Goal: Task Accomplishment & Management: Use online tool/utility

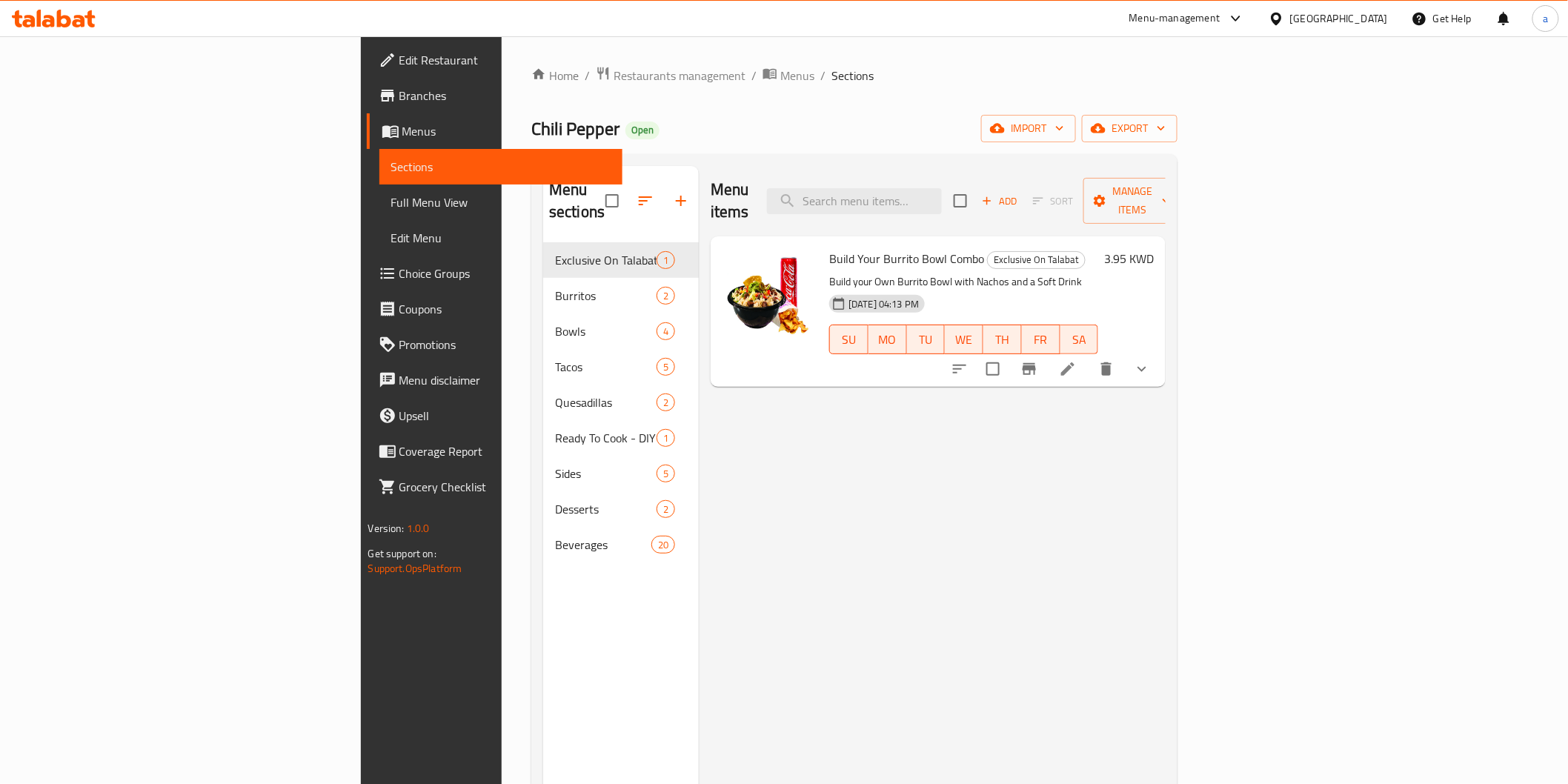
click at [1374, 34] on div "[GEOGRAPHIC_DATA]" at bounding box center [1327, 19] width 143 height 36
click at [1354, 28] on div "[GEOGRAPHIC_DATA]" at bounding box center [1327, 19] width 143 height 36
click at [1282, 20] on icon at bounding box center [1276, 18] width 10 height 13
click at [1182, 252] on div "Bahrain Egypt Iraq Jordan Kuwait Oman Qatar Saudi Arabia United Arab Emirates" at bounding box center [1277, 252] width 223 height 304
click at [1175, 248] on div "Bahrain Egypt Iraq Jordan Kuwait Oman Qatar Saudi Arabia United Arab Emirates" at bounding box center [1277, 252] width 223 height 304
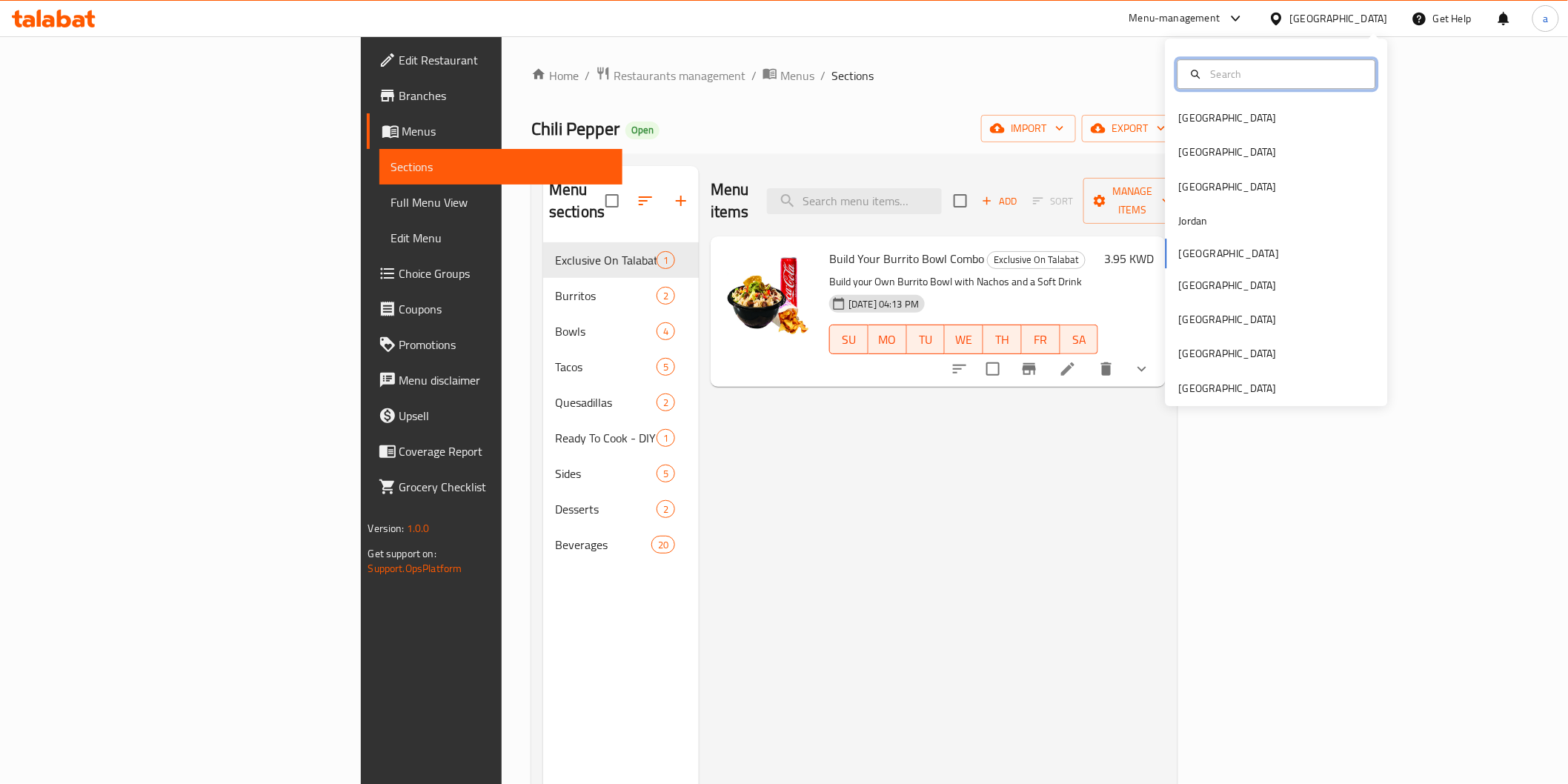
click at [1228, 77] on input "text" at bounding box center [1286, 74] width 162 height 16
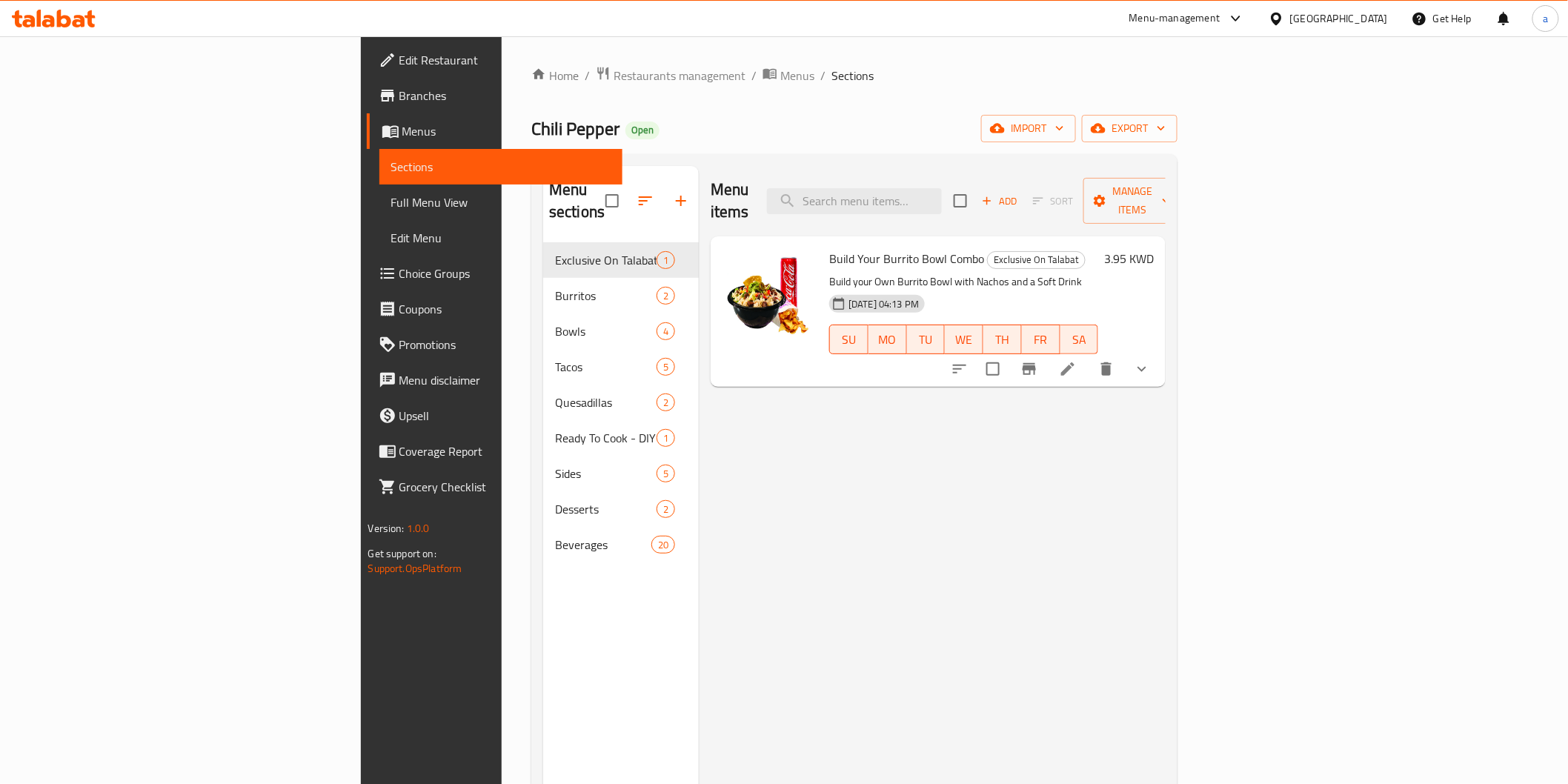
drag, startPoint x: 1057, startPoint y: 53, endPoint x: 468, endPoint y: 123, distance: 593.1
click at [1055, 54] on div "Home / Restaurants management / Menus / Sections Chili Pepper Open import expor…" at bounding box center [854, 513] width 706 height 955
click at [614, 74] on span "Restaurants management" at bounding box center [680, 76] width 132 height 18
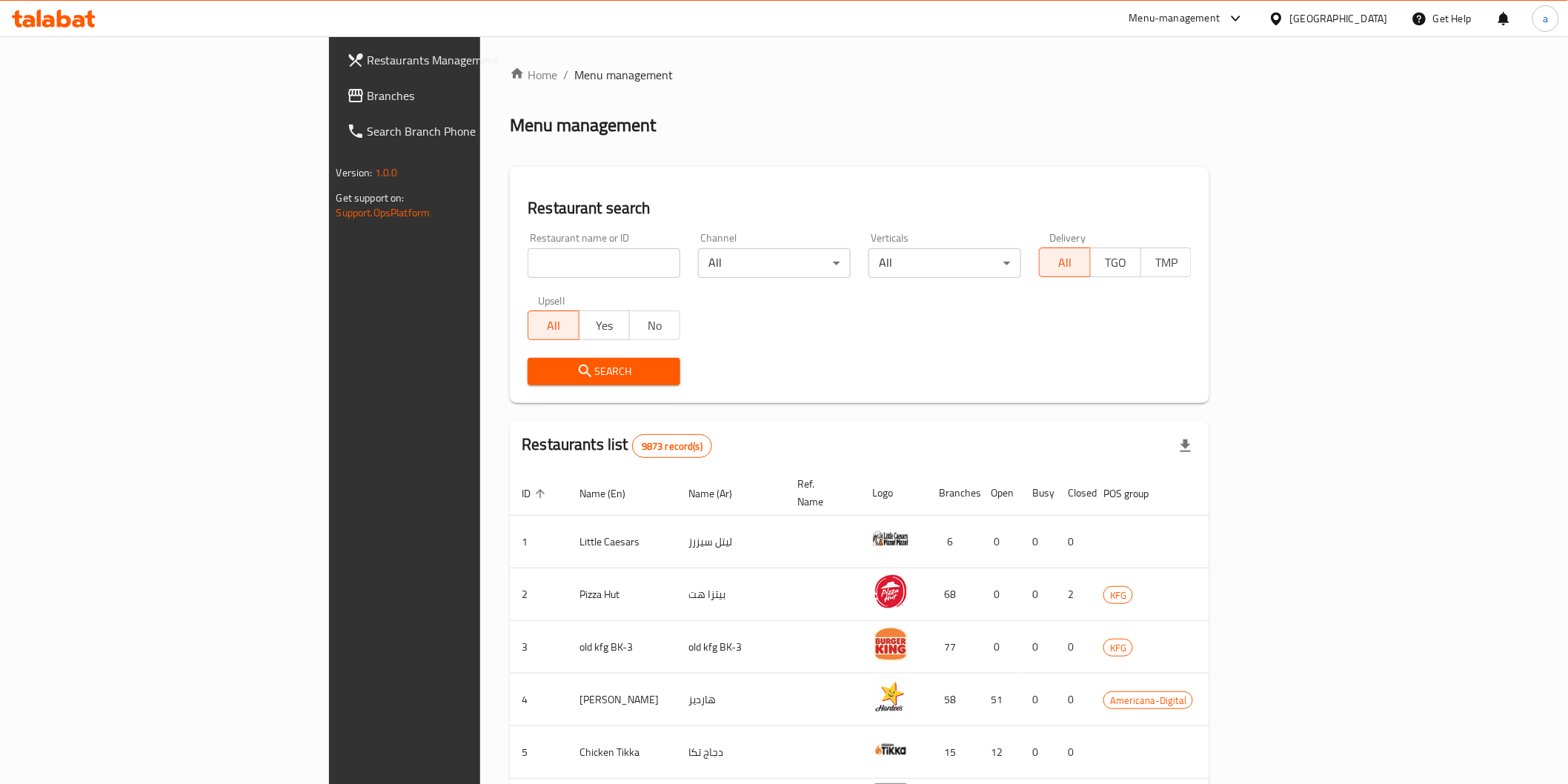
click at [367, 94] on span "Branches" at bounding box center [473, 96] width 212 height 18
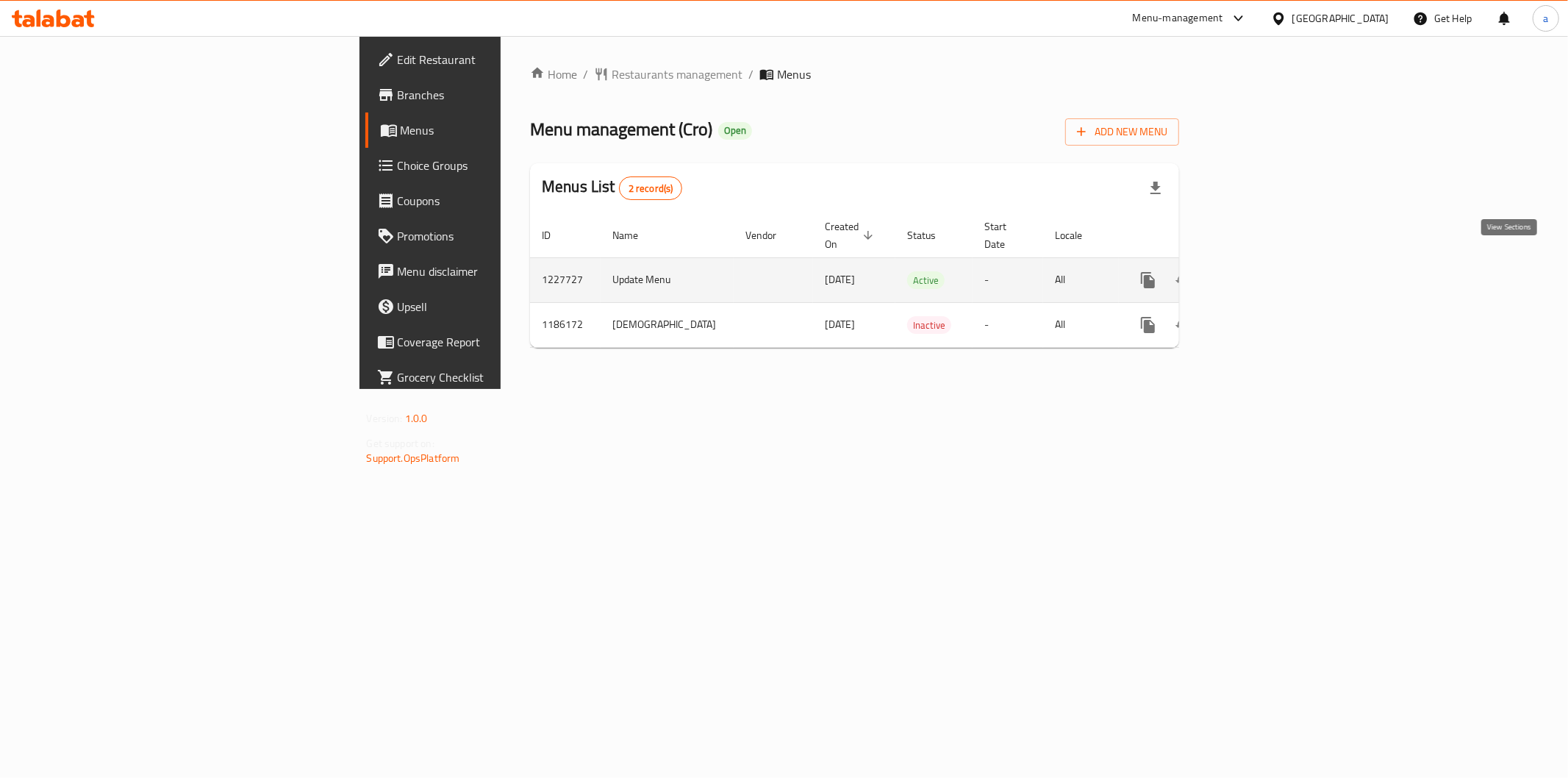
click at [1263, 271] on icon "enhanced table" at bounding box center [1254, 280] width 18 height 18
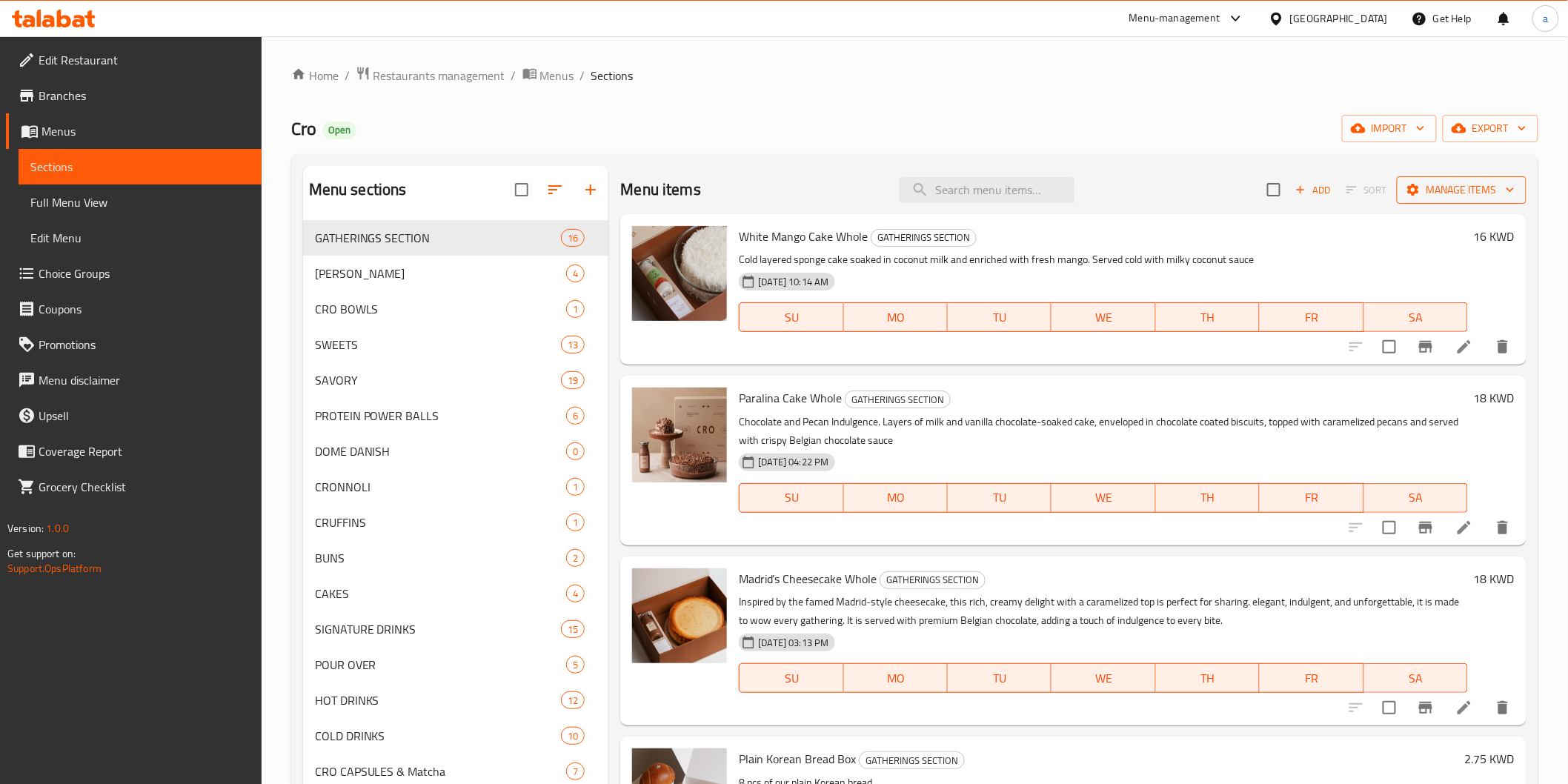
click at [1479, 186] on span "Manage items" at bounding box center [1461, 190] width 106 height 19
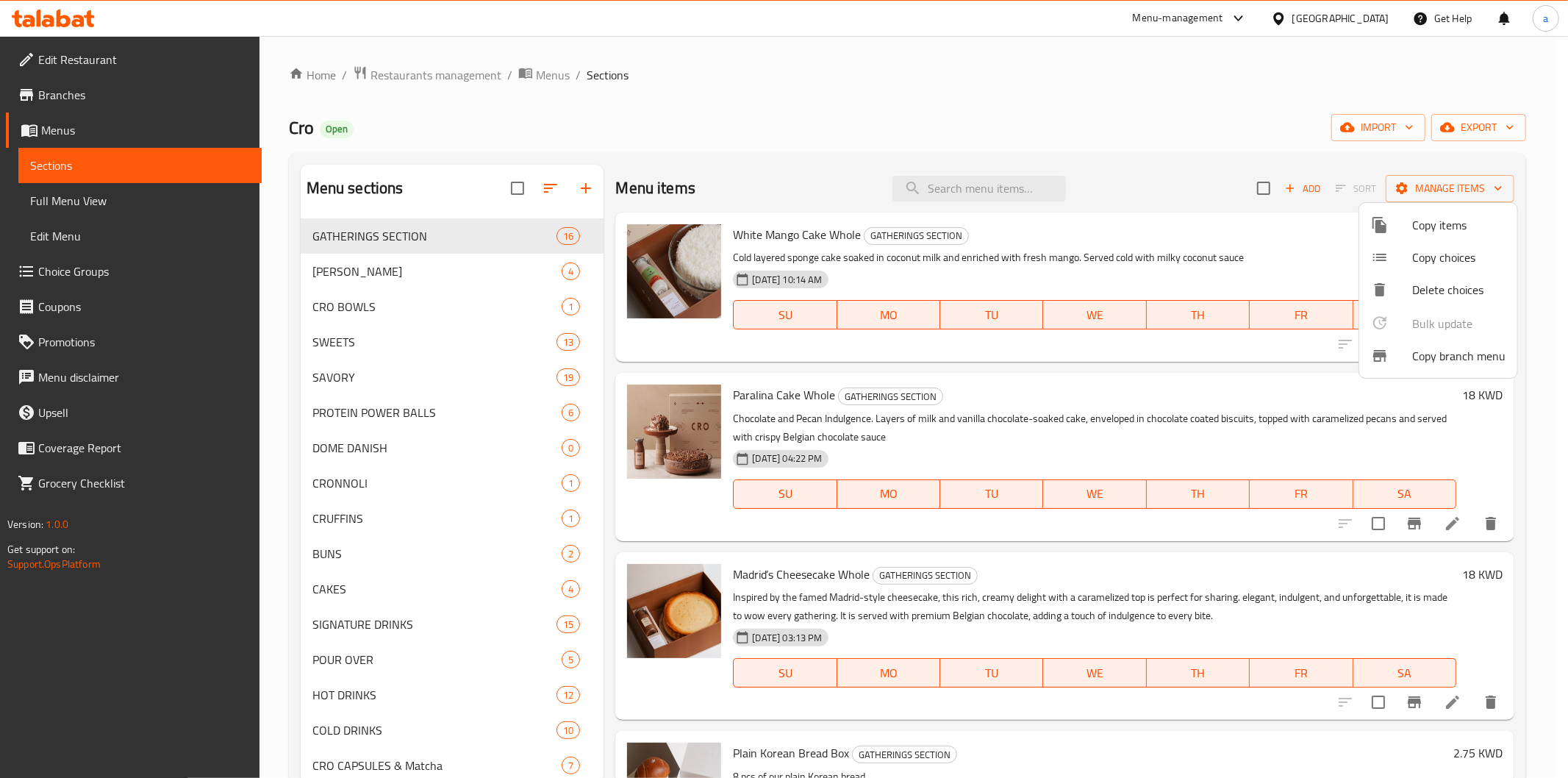
click at [1422, 364] on span "Copy branch menu" at bounding box center [1458, 355] width 93 height 18
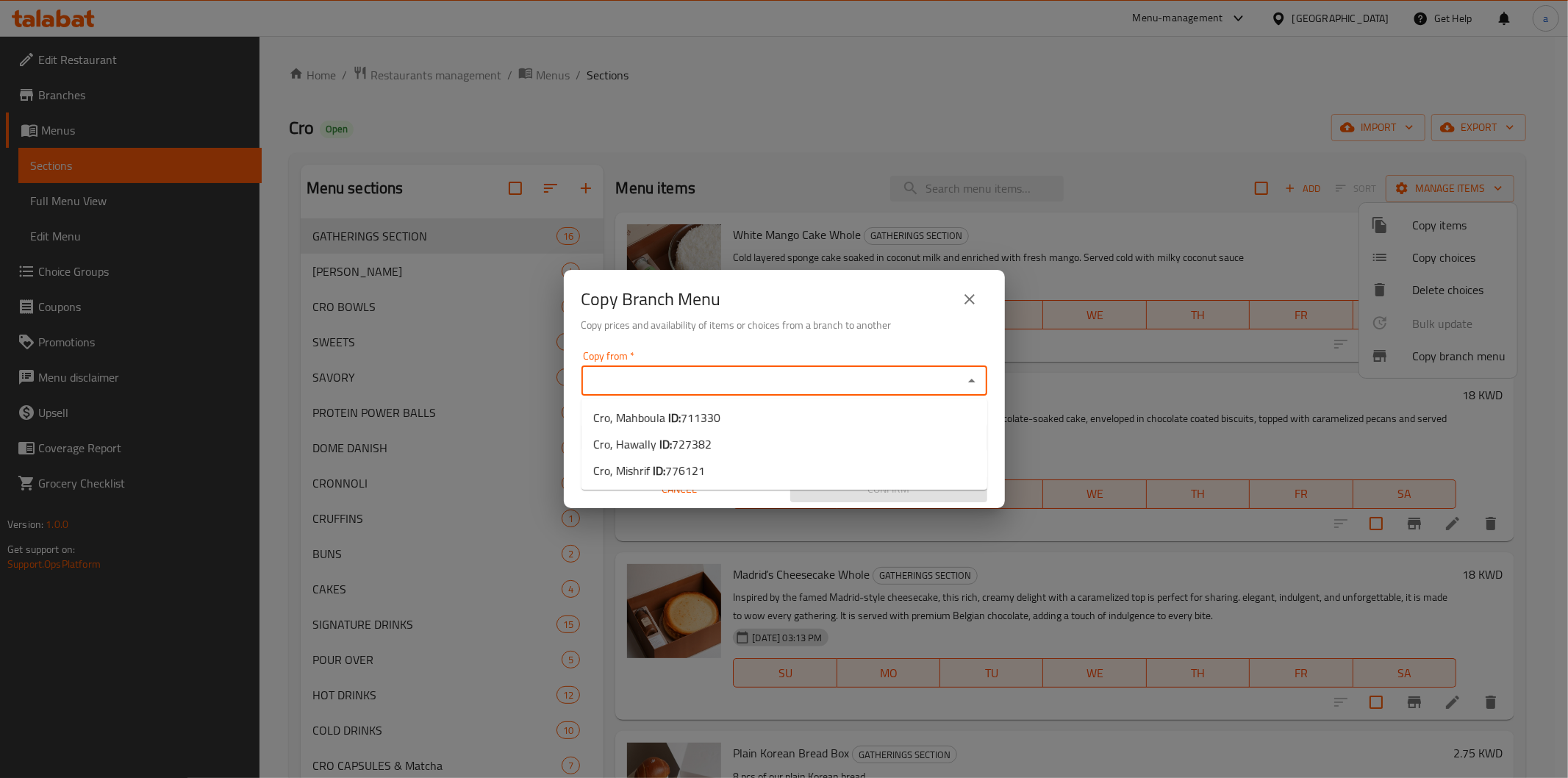
click at [902, 375] on input "Copy from   *" at bounding box center [772, 380] width 372 height 21
click at [742, 441] on li "Cro, Hawally ID: 727382" at bounding box center [784, 443] width 406 height 27
type input "Cro, Hawally"
click at [809, 452] on div "Copy from   * Cro, Hawally Copy from * Copy to   * Copy to * Cancel Confirm" at bounding box center [783, 427] width 441 height 164
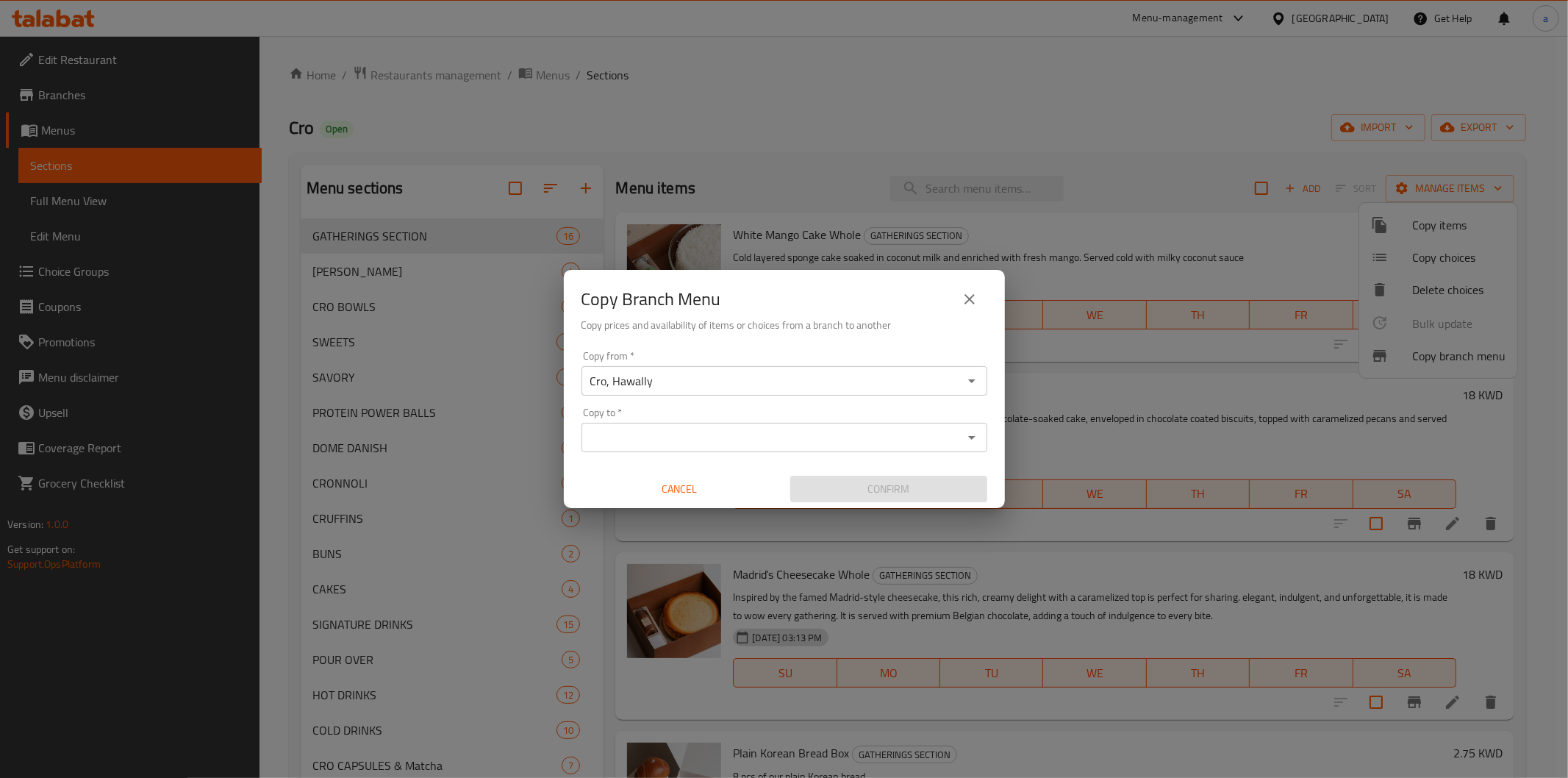
click at [846, 437] on input "Copy to   *" at bounding box center [772, 437] width 372 height 21
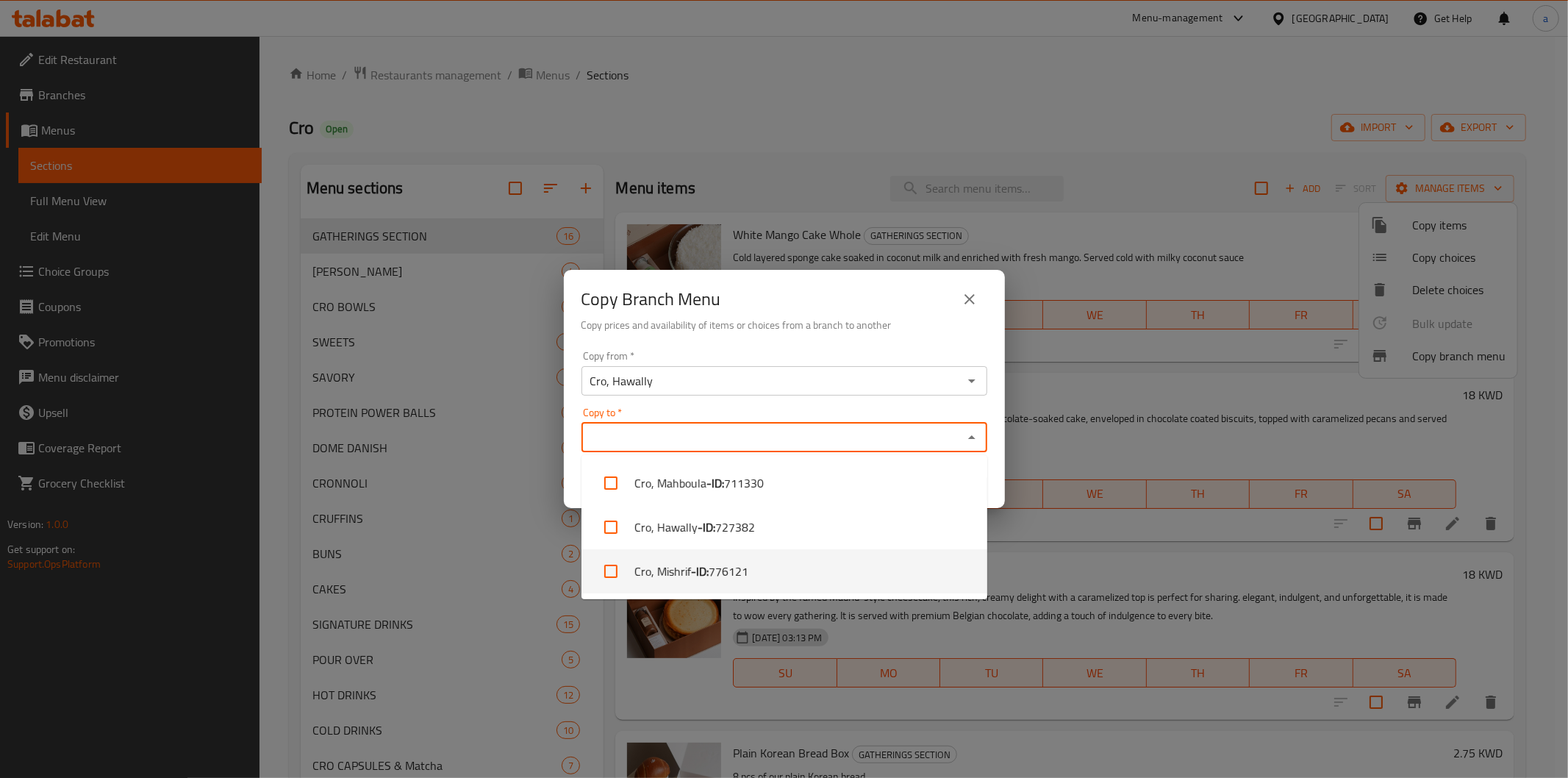
click at [760, 572] on li "Cro, Mishrif - ID: 776121" at bounding box center [784, 571] width 406 height 45
checkbox input "true"
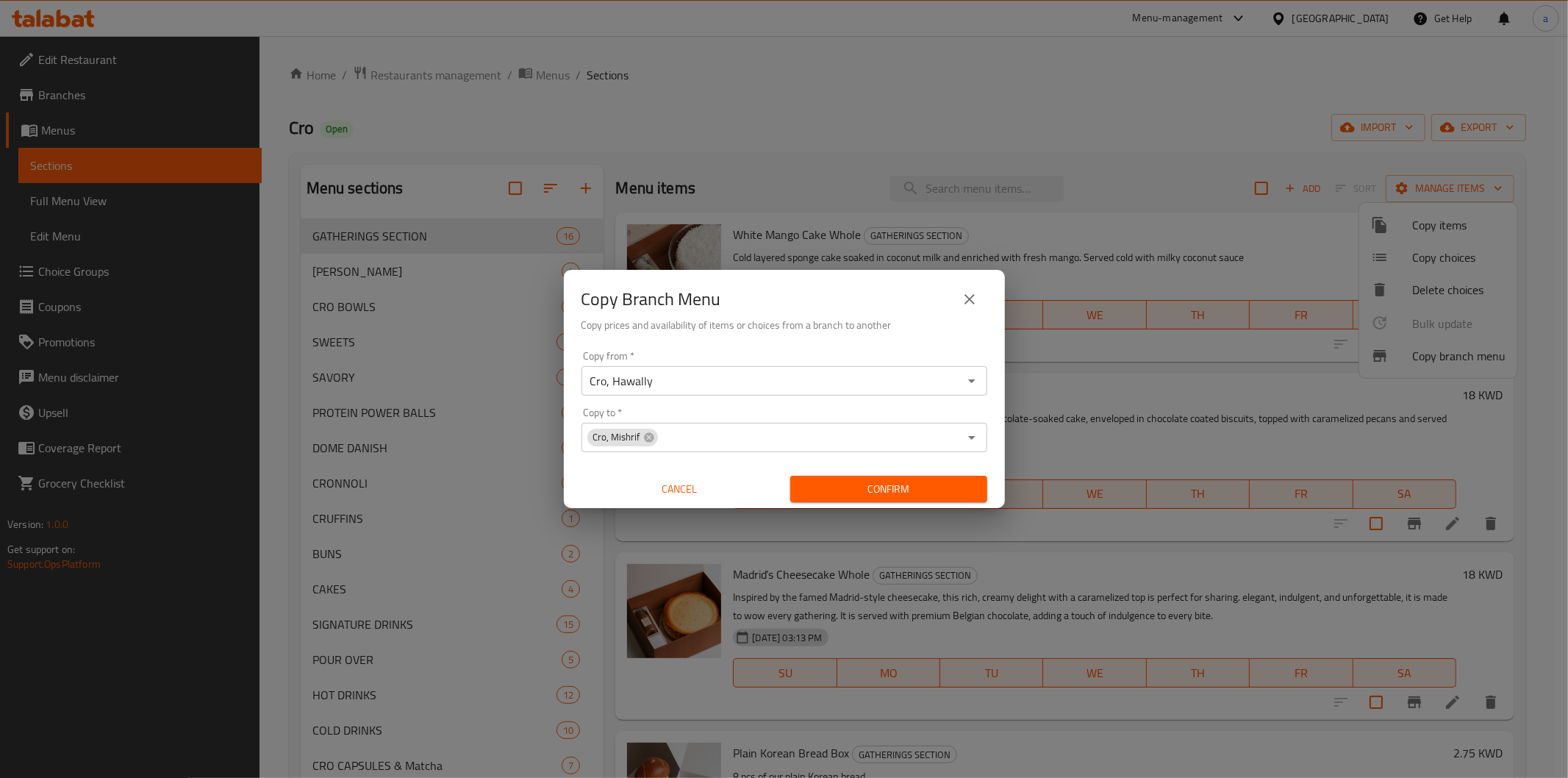
click at [832, 327] on h6 "Copy prices and availability of items or choices from a branch to another" at bounding box center [784, 325] width 406 height 16
click at [875, 482] on span "Confirm" at bounding box center [888, 489] width 173 height 19
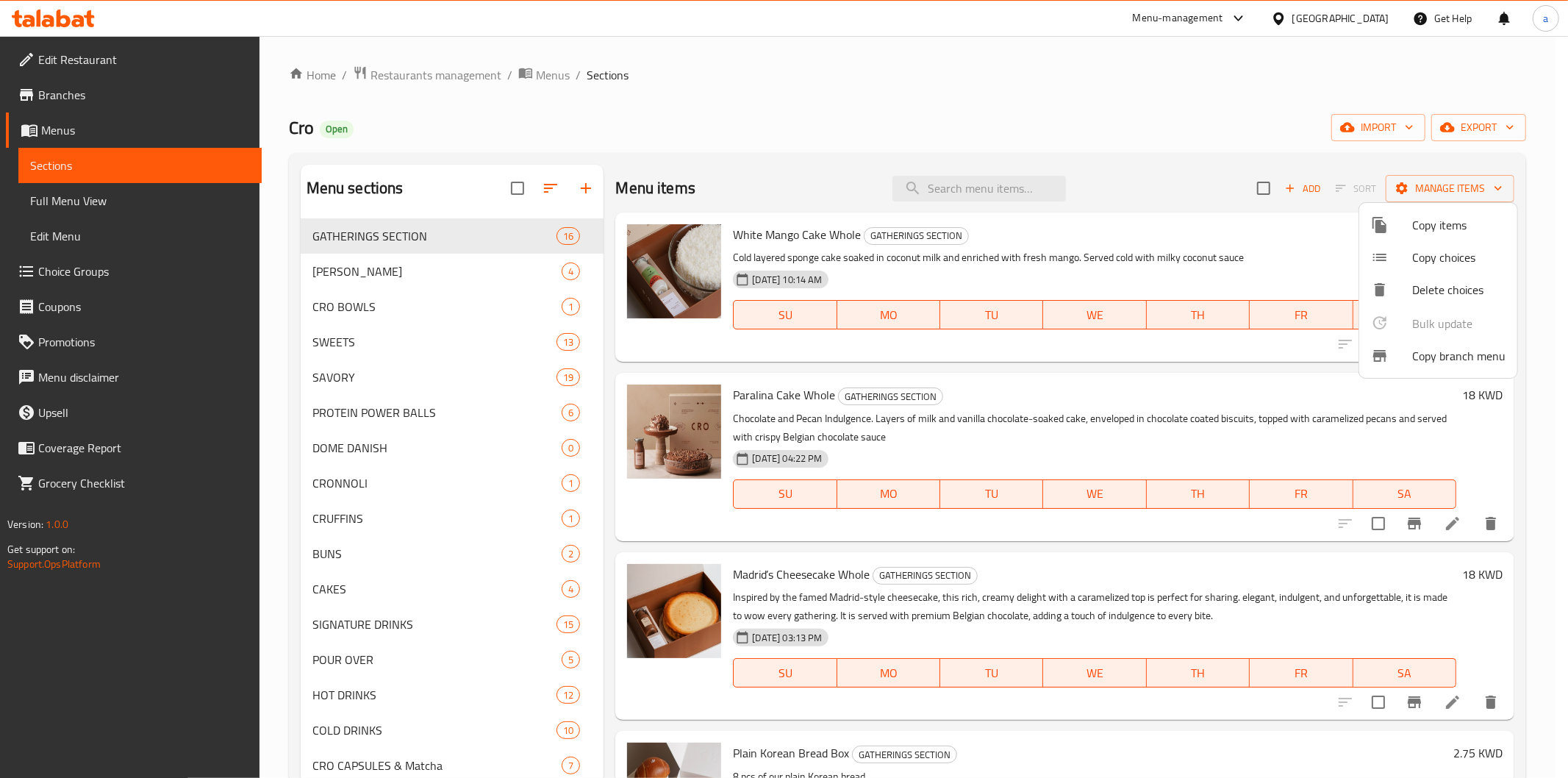
click at [806, 73] on div at bounding box center [784, 389] width 1568 height 778
